Goal: Task Accomplishment & Management: Complete application form

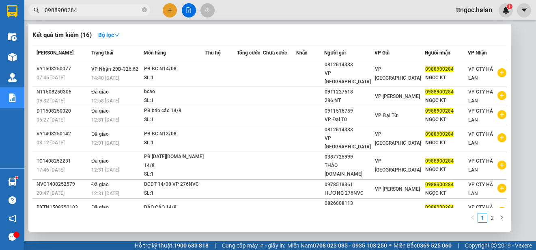
drag, startPoint x: 90, startPoint y: 13, endPoint x: 47, endPoint y: 13, distance: 43.4
click at [47, 13] on input "0988900284" at bounding box center [93, 10] width 96 height 9
type input "0"
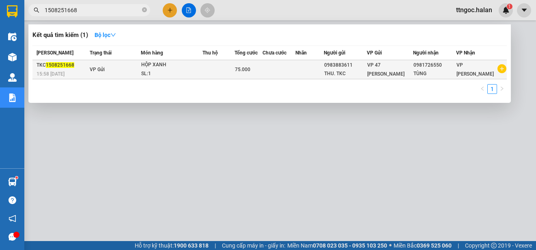
type input "1508251668"
click at [61, 69] on div "15:58 [DATE]" at bounding box center [62, 73] width 51 height 9
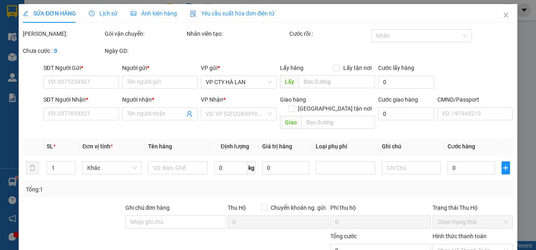
type input "0983883611"
type input "THU. TKC"
type input "0981726550"
type input "TÙNG"
type input "75.000"
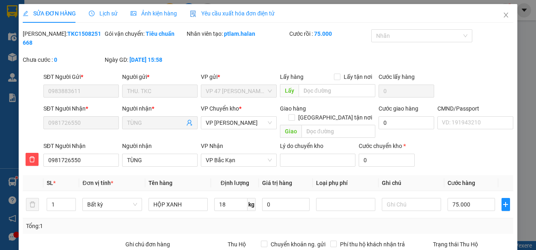
click at [241, 13] on span "Yêu cầu xuất hóa đơn điện tử" at bounding box center [232, 13] width 85 height 6
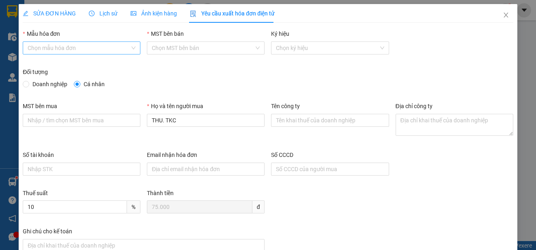
click at [65, 52] on input "Mẫu hóa đơn" at bounding box center [79, 48] width 102 height 12
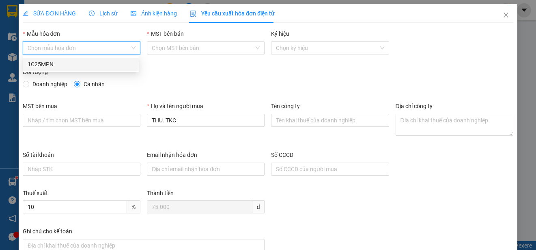
click at [40, 67] on div "1C25MPN" at bounding box center [81, 64] width 106 height 9
type input "8"
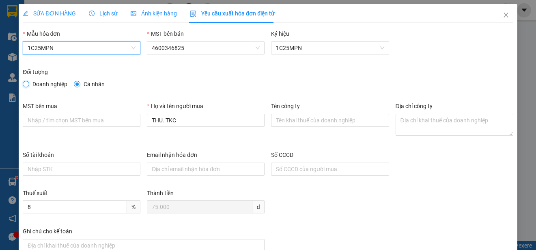
click at [26, 82] on input "Doanh nghiệp" at bounding box center [26, 84] width 6 height 6
radio input "true"
radio input "false"
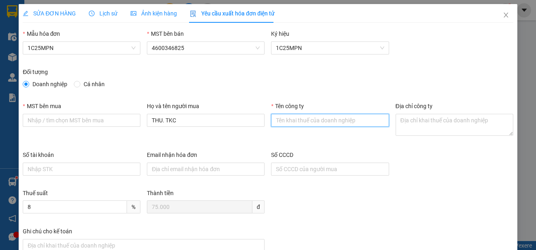
paste input "CÔNG TY TNHH MICROTEC [GEOGRAPHIC_DATA]"
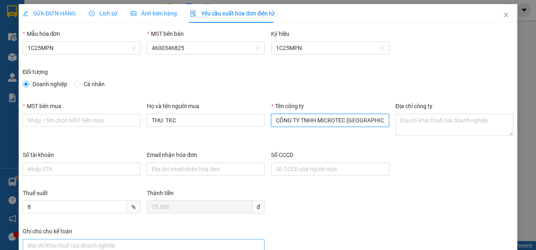
type input "CÔNG TY TNHH MICROTEC [GEOGRAPHIC_DATA]"
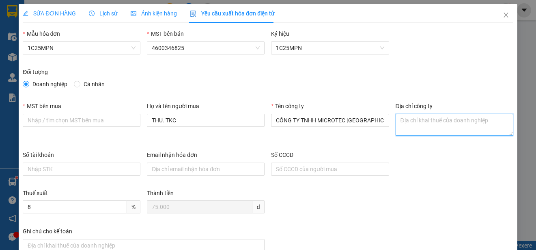
paste textarea "Tầng 5A, 5, 9, 12 số 194 phố [GEOGRAPHIC_DATA], [GEOGRAPHIC_DATA], [GEOGRAPHIC_…"
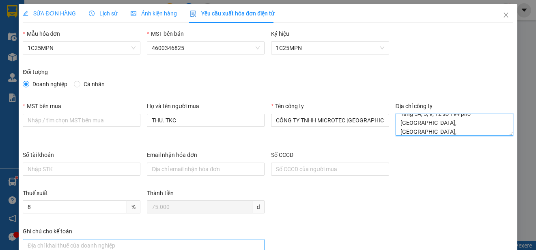
type textarea "Tầng 5A, 5, 9, 12 số 194 phố [GEOGRAPHIC_DATA], [GEOGRAPHIC_DATA], [GEOGRAPHIC_…"
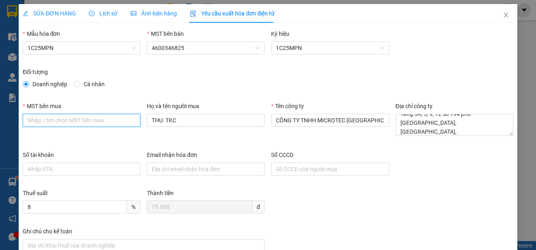
paste input "0101198807"
click at [27, 121] on input "0101198807" at bounding box center [82, 120] width 118 height 13
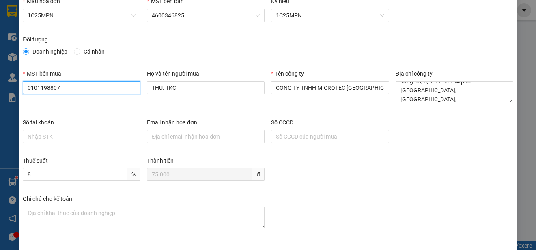
scroll to position [61, 0]
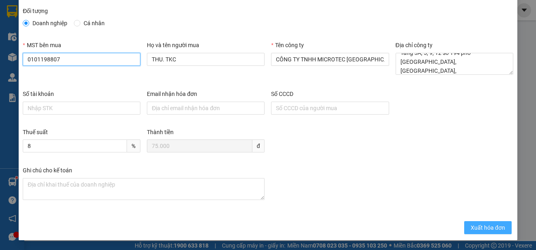
type input "0101198807"
click at [479, 228] on span "Xuất hóa đơn" at bounding box center [488, 227] width 34 height 9
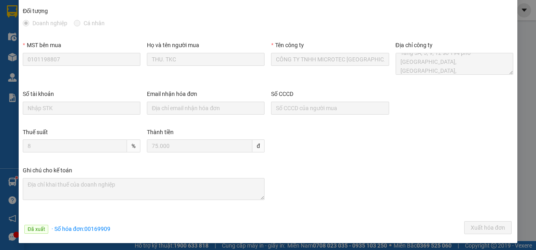
scroll to position [0, 0]
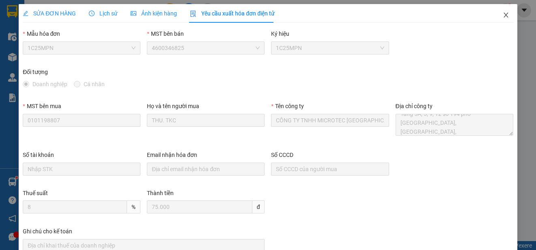
click at [503, 17] on icon "close" at bounding box center [505, 15] width 4 height 5
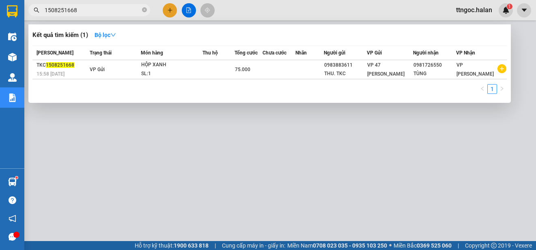
drag, startPoint x: 79, startPoint y: 9, endPoint x: 65, endPoint y: 9, distance: 13.4
click at [65, 9] on input "1508251668" at bounding box center [93, 10] width 96 height 9
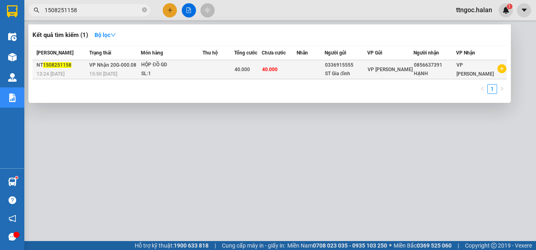
type input "1508251158"
click at [56, 68] on span "1508251158" at bounding box center [57, 65] width 28 height 6
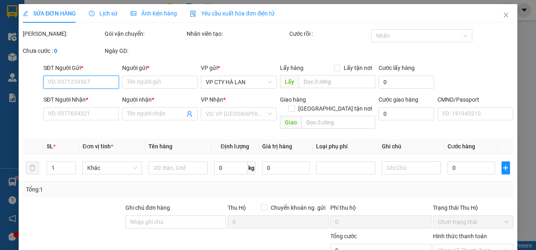
type input "0336915555"
type input "ST Gia đình"
type input "0856637391"
type input "HẠNH"
type input "40.000"
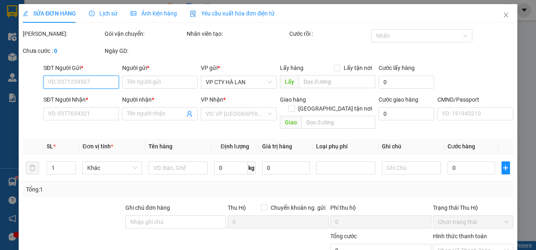
type input "40.000"
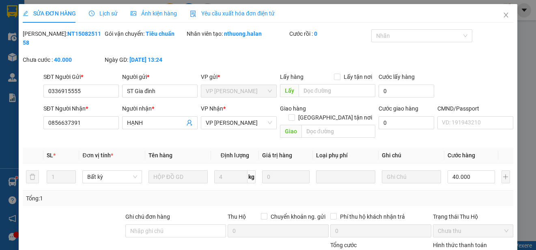
click at [222, 13] on span "Yêu cầu xuất hóa đơn điện tử" at bounding box center [232, 13] width 85 height 6
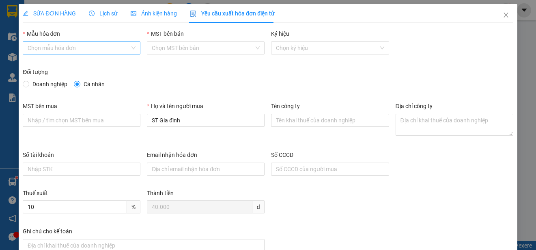
click at [80, 48] on input "Mẫu hóa đơn" at bounding box center [79, 48] width 102 height 12
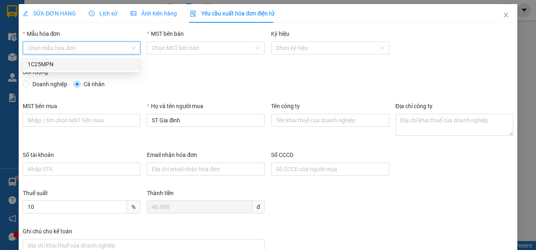
click at [44, 60] on div "1C25MPN" at bounding box center [81, 64] width 106 height 9
type input "8"
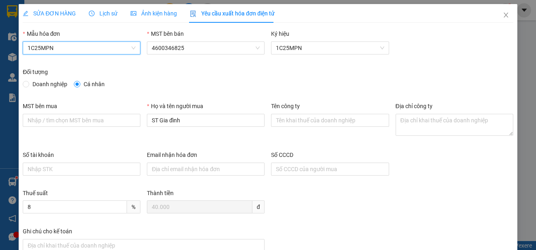
drag, startPoint x: 37, startPoint y: 84, endPoint x: 93, endPoint y: 112, distance: 62.2
click at [37, 84] on span "Doanh nghiệp" at bounding box center [49, 84] width 41 height 9
click at [28, 84] on input "Doanh nghiệp" at bounding box center [26, 84] width 6 height 6
radio input "true"
radio input "false"
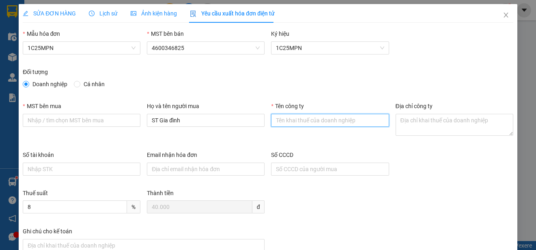
paste input "CÔNG TY TNHH VBTECH [GEOGRAPHIC_DATA]"
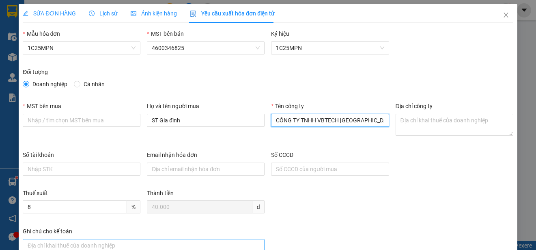
type input "CÔNG TY TNHH VBTECH [GEOGRAPHIC_DATA]"
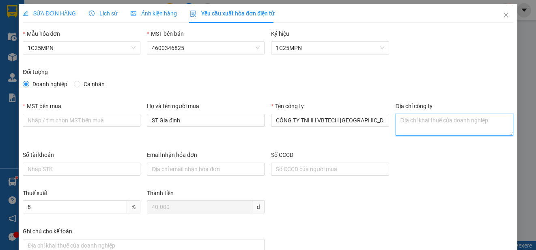
paste textarea "Số 16, Ngách 52, Ngõ 155, [GEOGRAPHIC_DATA], [GEOGRAPHIC_DATA][PERSON_NAME], Tỉ…"
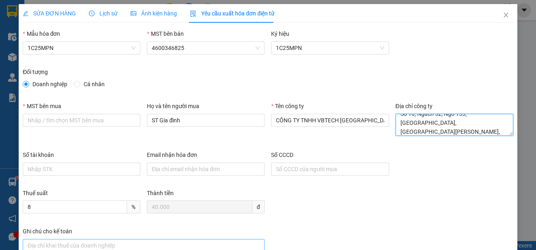
type textarea "Số 16, Ngách 52, Ngõ 155, [GEOGRAPHIC_DATA], [GEOGRAPHIC_DATA][PERSON_NAME], Tỉ…"
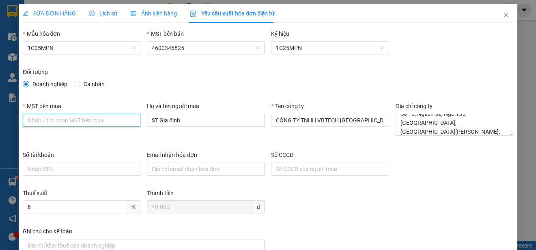
paste input "4601606434"
click at [27, 120] on input "4601606434" at bounding box center [82, 120] width 118 height 13
type input "4601606434"
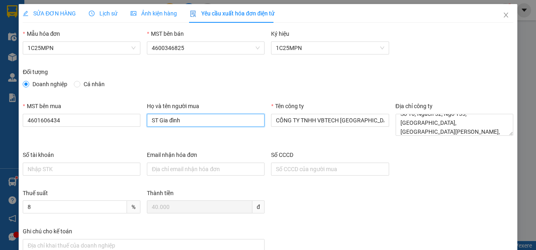
click at [192, 122] on input "ST Gia đình" at bounding box center [206, 120] width 118 height 13
type input "HẠNH"
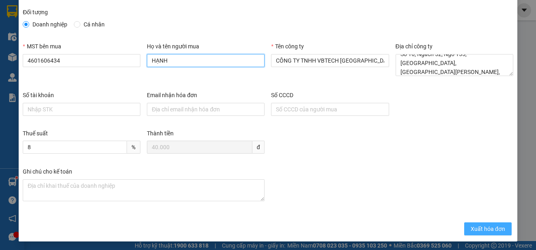
scroll to position [61, 0]
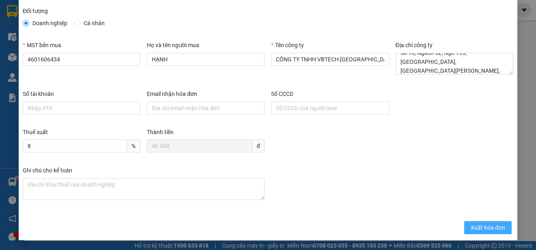
click at [472, 226] on span "Xuất hóa đơn" at bounding box center [488, 227] width 34 height 9
